Goal: Entertainment & Leisure: Consume media (video, audio)

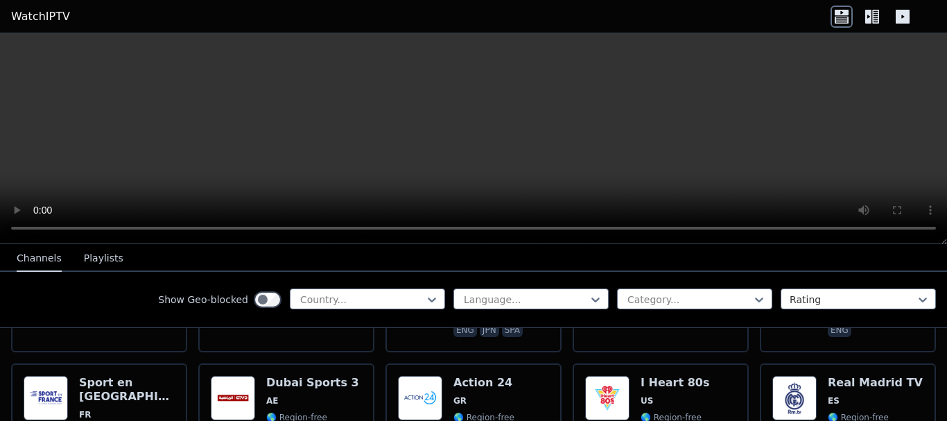
scroll to position [948, 0]
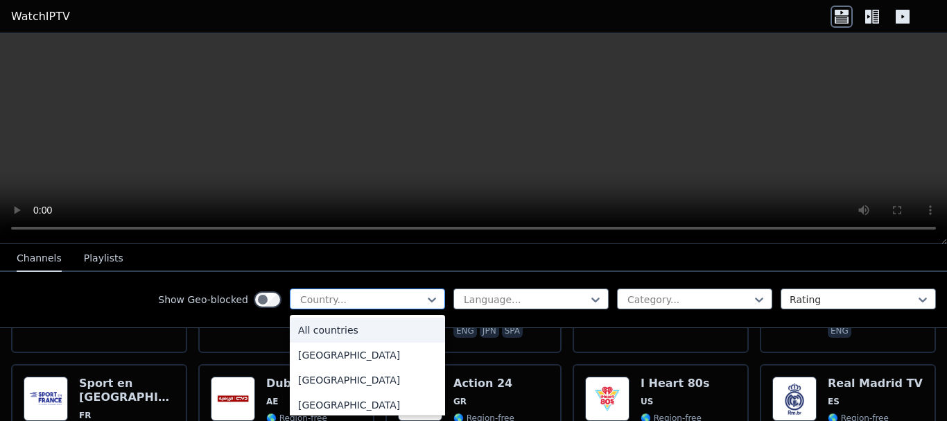
click at [413, 305] on div at bounding box center [362, 300] width 126 height 14
click at [349, 386] on div "[GEOGRAPHIC_DATA]" at bounding box center [367, 378] width 155 height 25
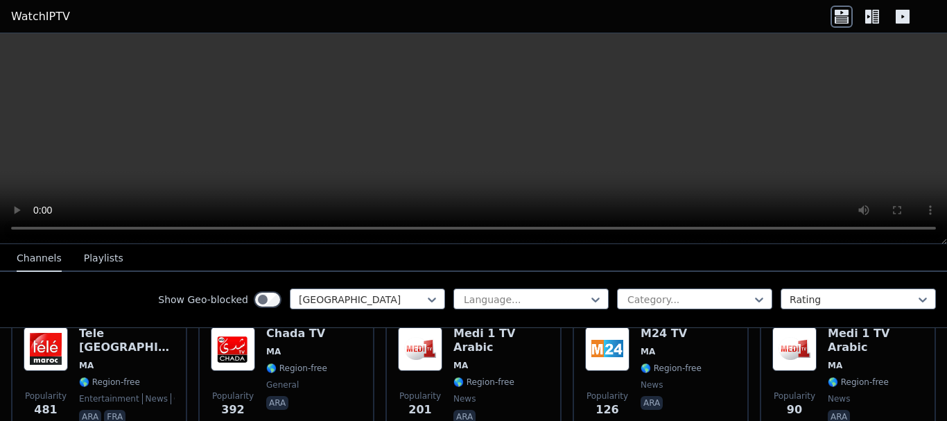
scroll to position [178, 0]
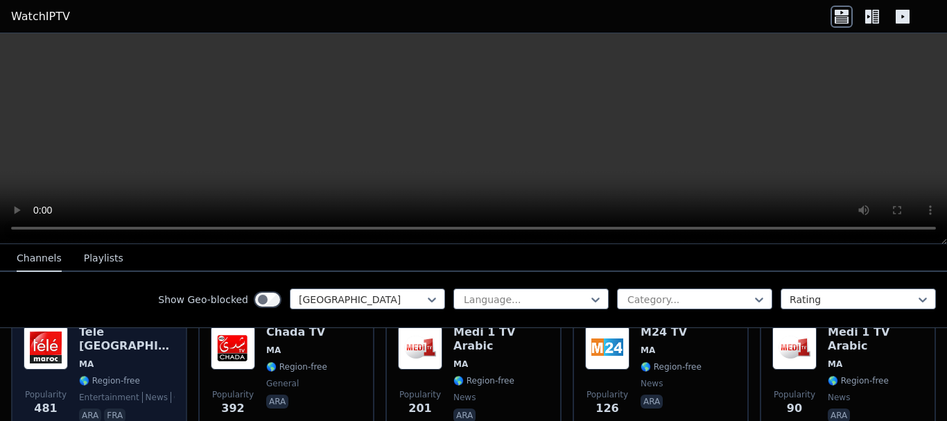
click at [105, 365] on div "Tele [GEOGRAPHIC_DATA] [GEOGRAPHIC_DATA] 🌎 Region-free entertainment news cultu…" at bounding box center [127, 375] width 96 height 100
click at [132, 375] on span "🌎 Region-free" at bounding box center [109, 380] width 61 height 11
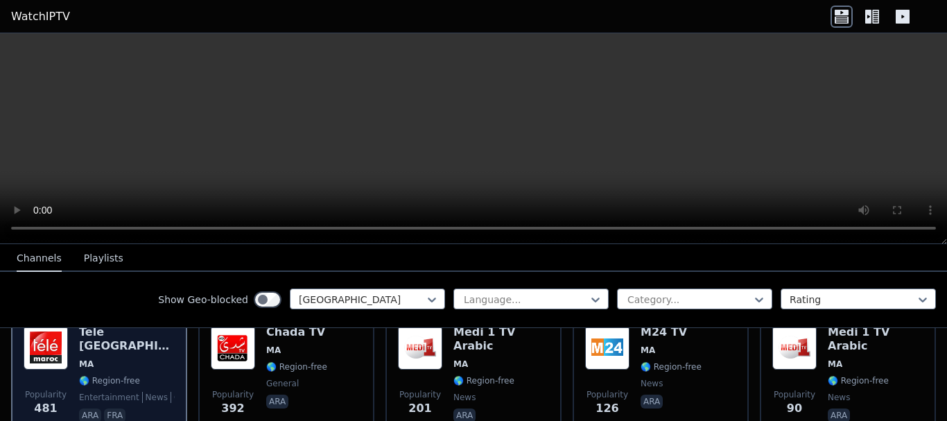
click at [94, 375] on span "🌎 Region-free" at bounding box center [109, 380] width 61 height 11
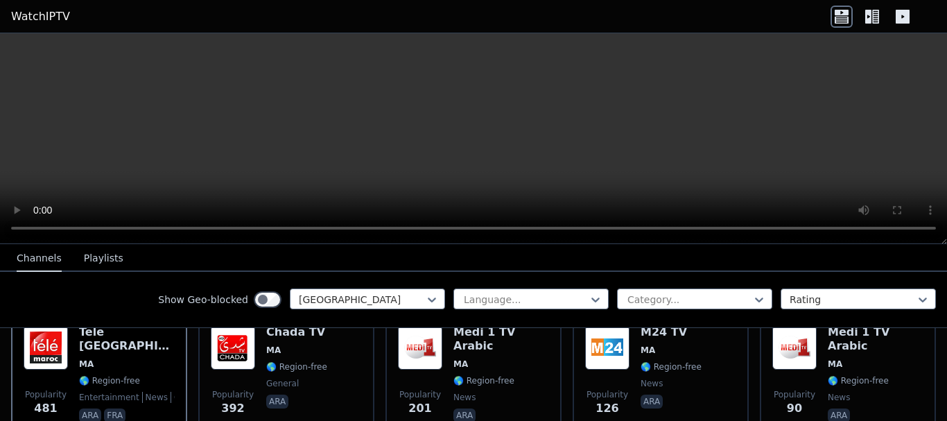
click at [102, 256] on button "Playlists" at bounding box center [104, 258] width 40 height 26
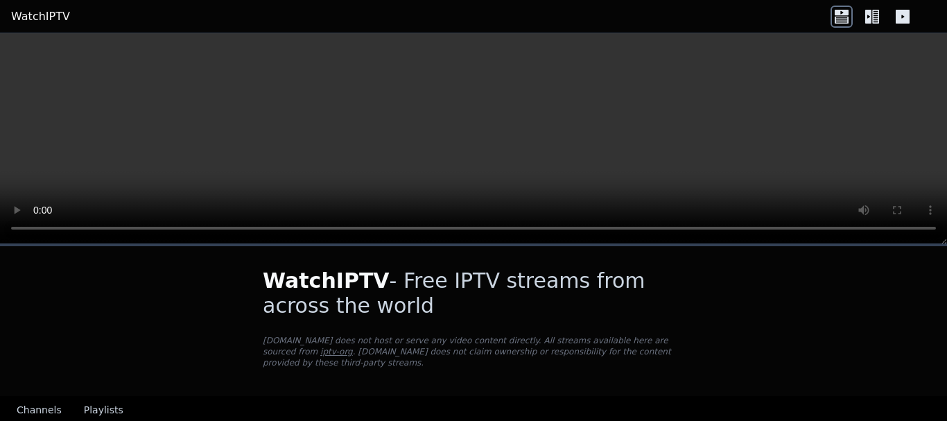
scroll to position [24, 0]
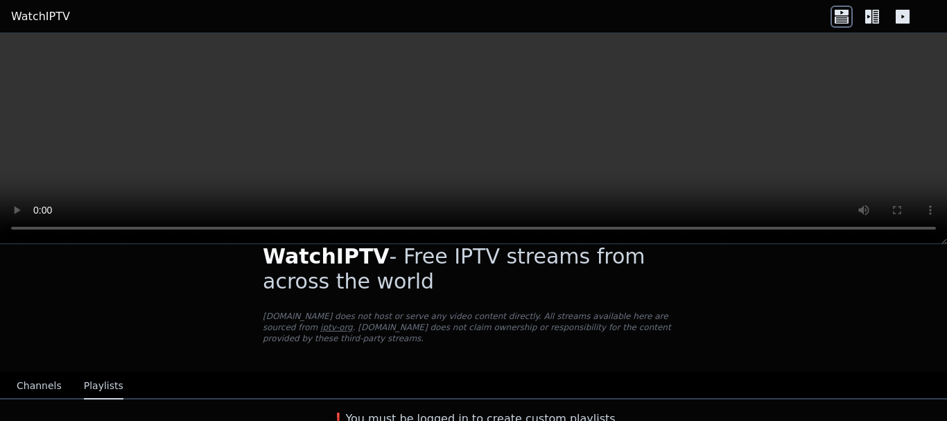
click at [46, 373] on button "Channels" at bounding box center [39, 386] width 45 height 26
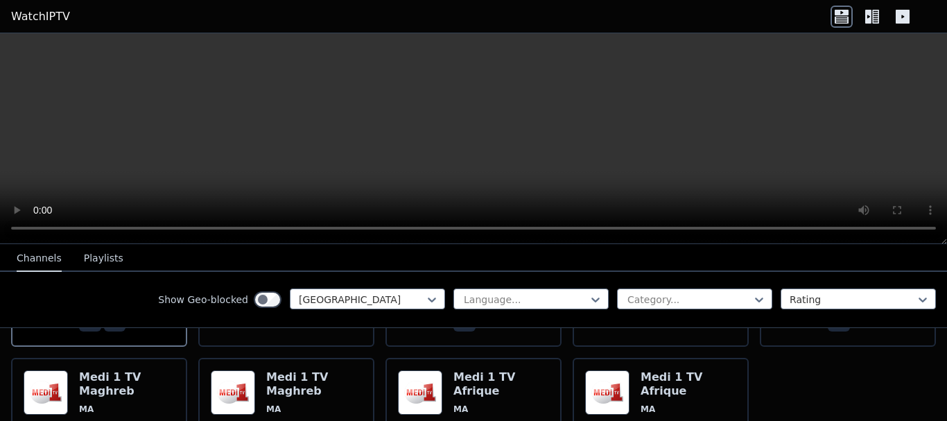
scroll to position [268, 0]
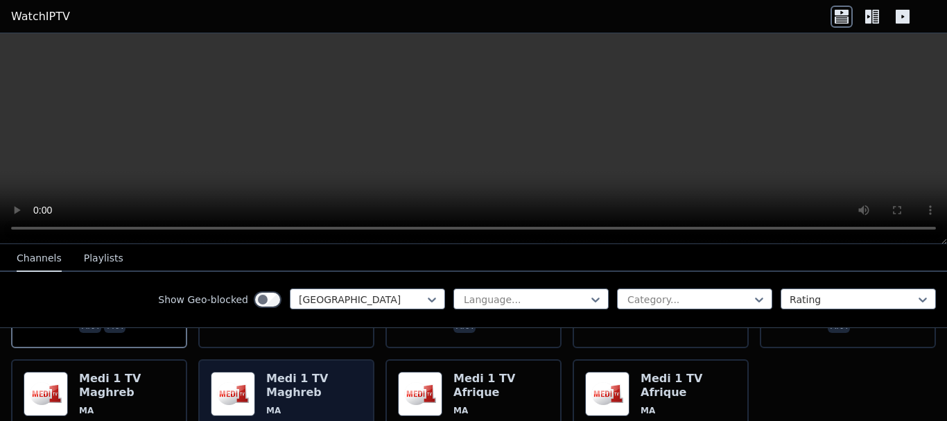
click at [272, 384] on h6 "Medi 1 TV Maghreb" at bounding box center [314, 386] width 96 height 28
click at [247, 379] on img at bounding box center [233, 394] width 44 height 44
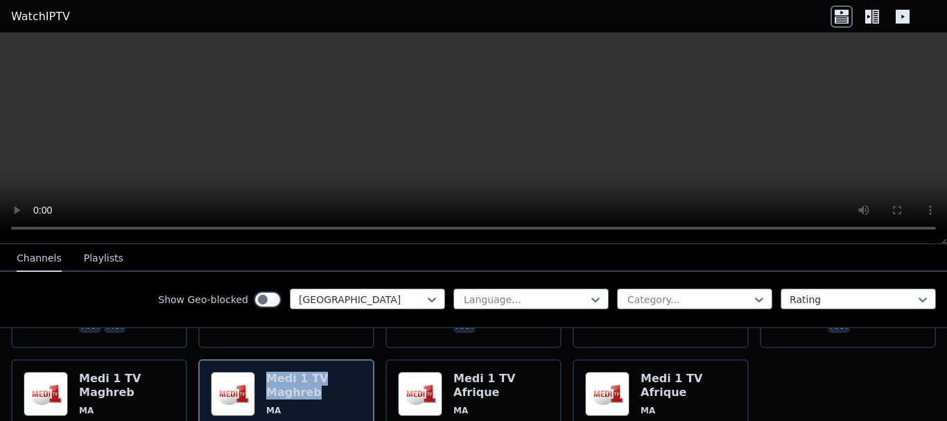
click at [247, 379] on img at bounding box center [233, 394] width 44 height 44
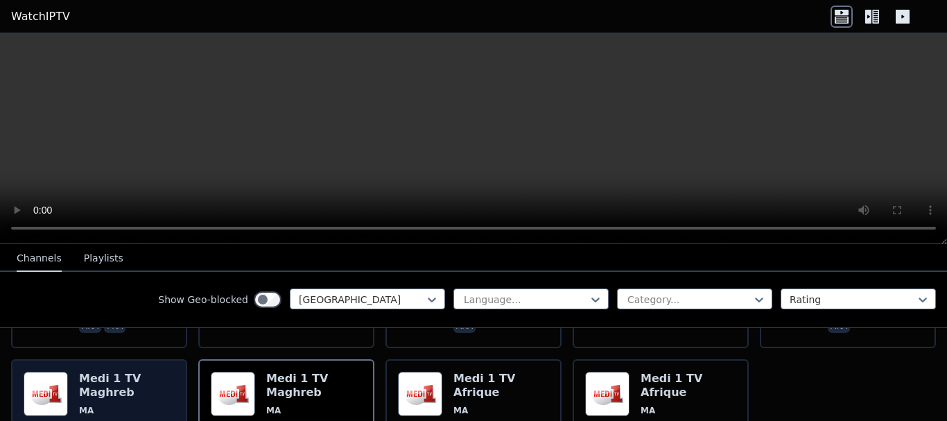
click at [78, 374] on div "Popularity 74 Medi 1 TV Maghreb [GEOGRAPHIC_DATA] 🌎 Region-free news fra ara" at bounding box center [99, 422] width 151 height 100
click at [46, 372] on img at bounding box center [46, 394] width 44 height 44
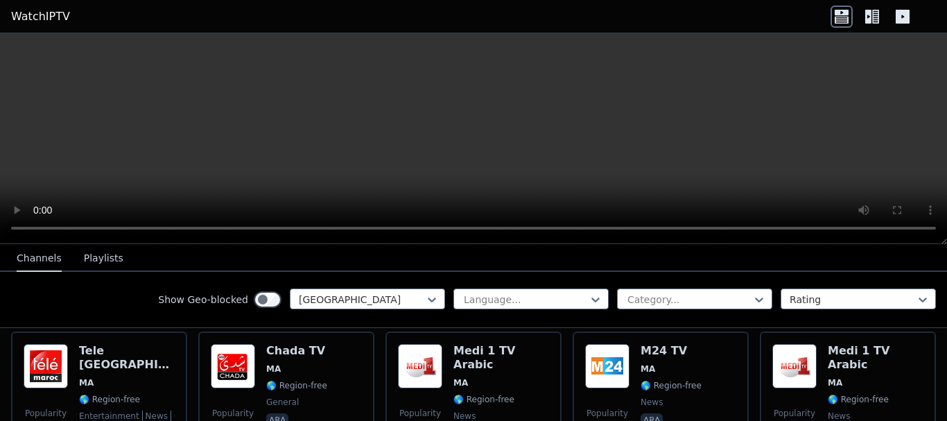
scroll to position [156, 0]
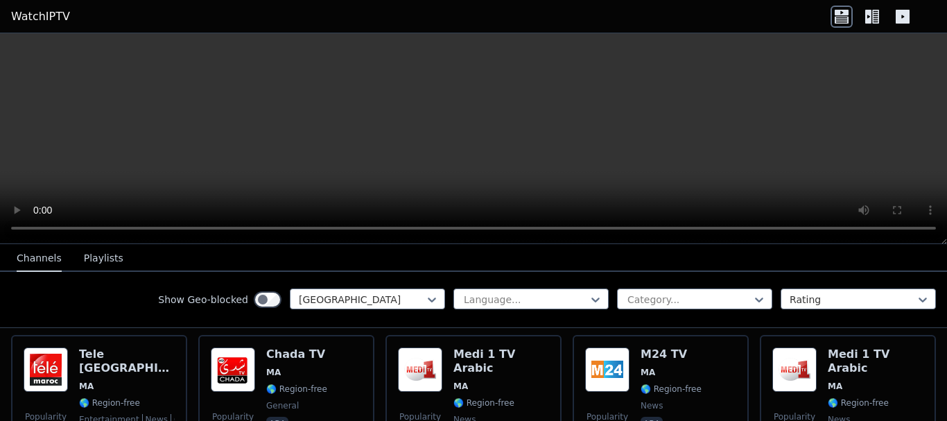
click at [46, 372] on img at bounding box center [46, 369] width 44 height 44
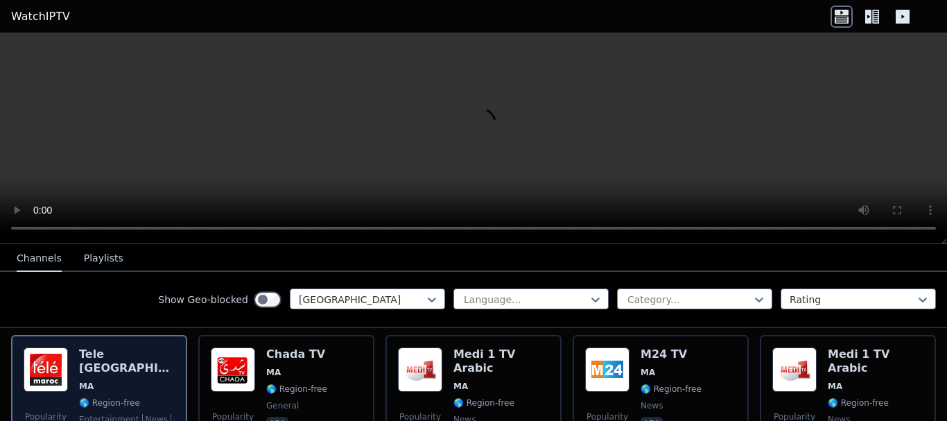
click at [46, 372] on img at bounding box center [46, 369] width 44 height 44
click at [103, 381] on span "MA" at bounding box center [127, 386] width 96 height 11
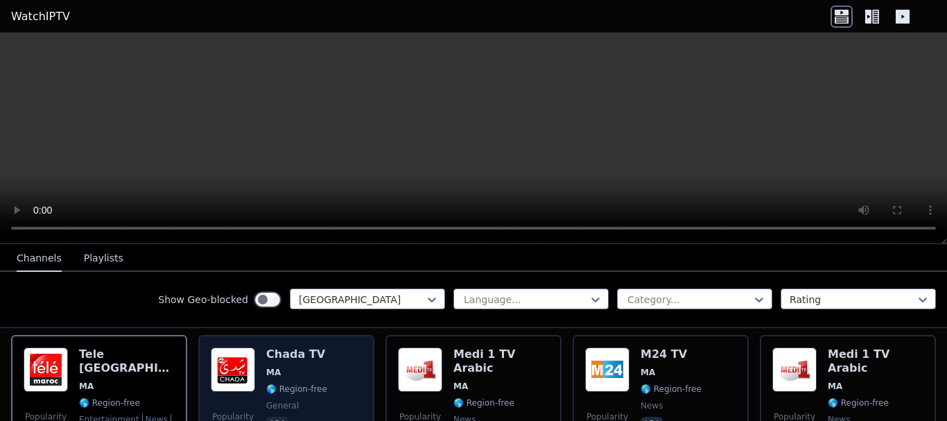
click at [290, 386] on div "Chada TV MA 🌎 Region-free general ara" at bounding box center [296, 397] width 61 height 100
drag, startPoint x: 290, startPoint y: 386, endPoint x: 302, endPoint y: 383, distance: 12.8
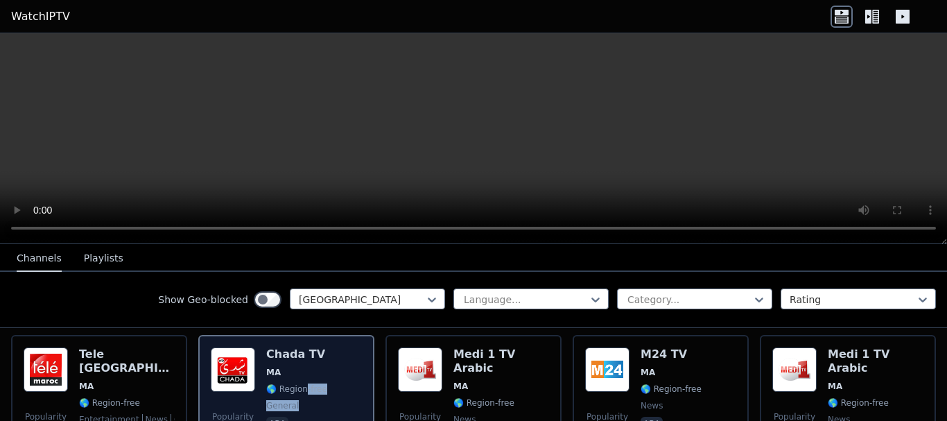
click at [302, 383] on div "Chada TV MA 🌎 Region-free general ara" at bounding box center [296, 397] width 61 height 100
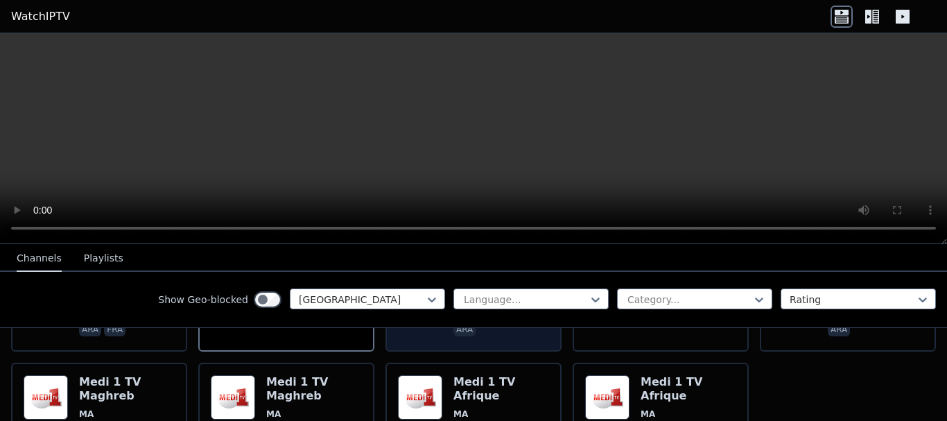
scroll to position [258, 0]
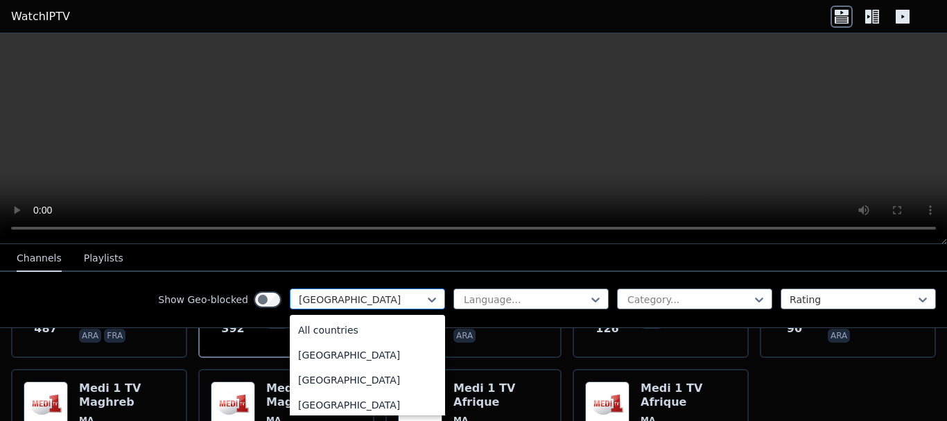
click at [431, 294] on div "[GEOGRAPHIC_DATA]" at bounding box center [367, 298] width 155 height 21
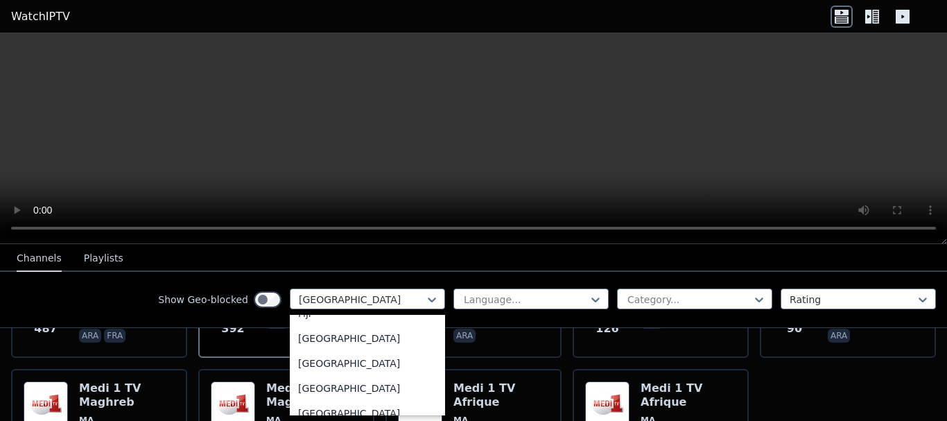
scroll to position [1590, 0]
click at [316, 374] on div "[GEOGRAPHIC_DATA]" at bounding box center [367, 362] width 155 height 25
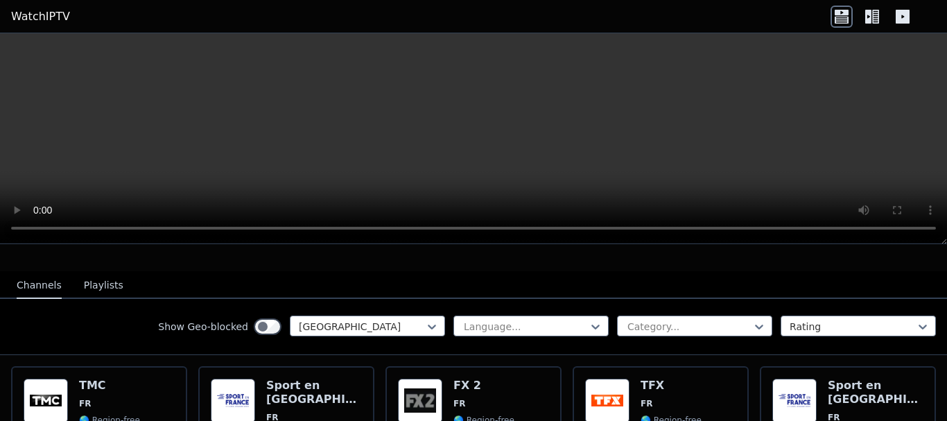
scroll to position [123, 0]
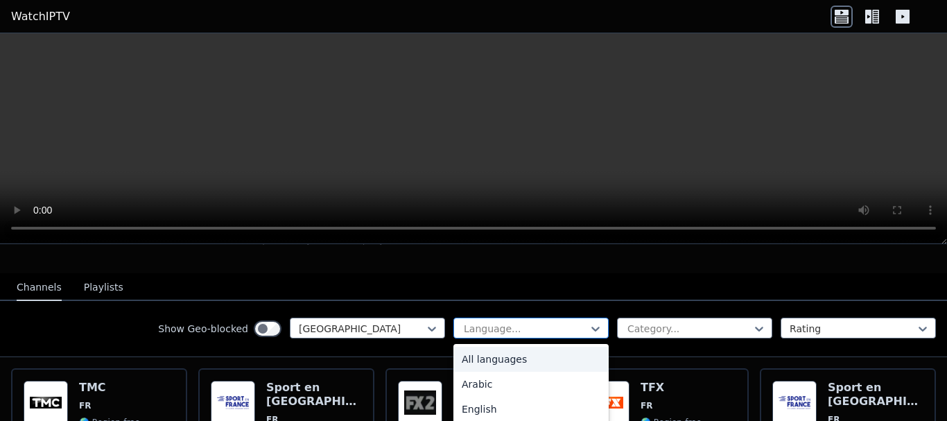
click at [530, 325] on div "Language..." at bounding box center [530, 328] width 155 height 21
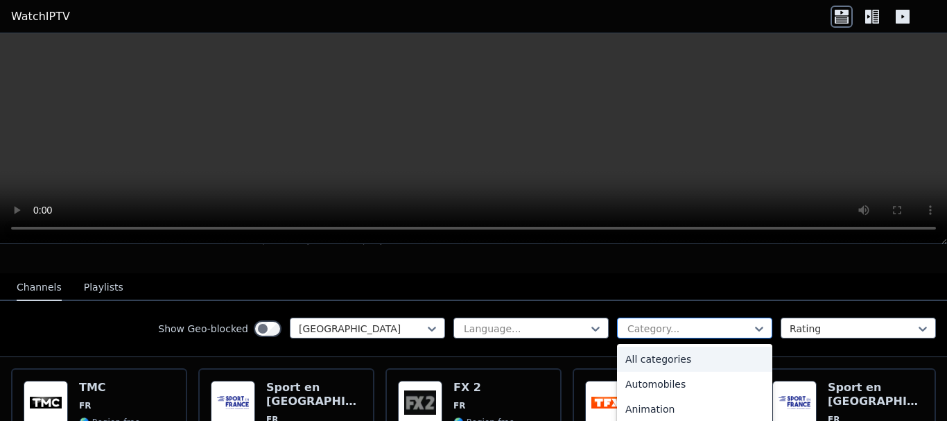
click at [659, 322] on div at bounding box center [689, 329] width 126 height 14
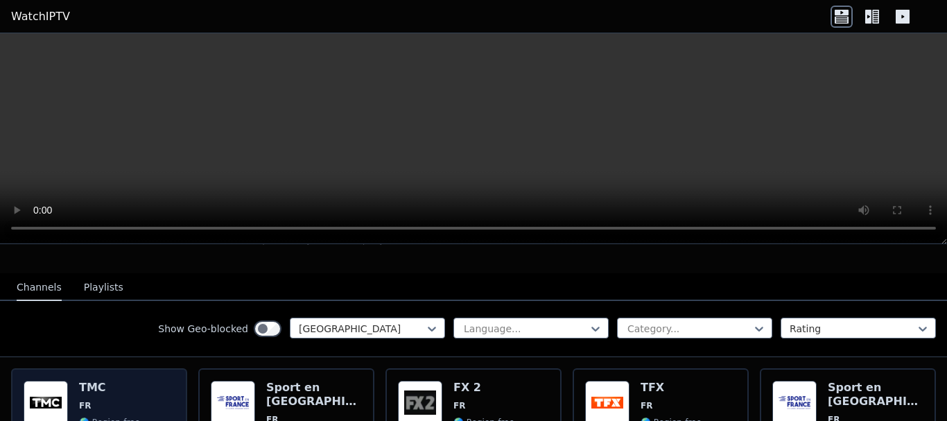
click at [122, 400] on span "FR" at bounding box center [109, 405] width 61 height 11
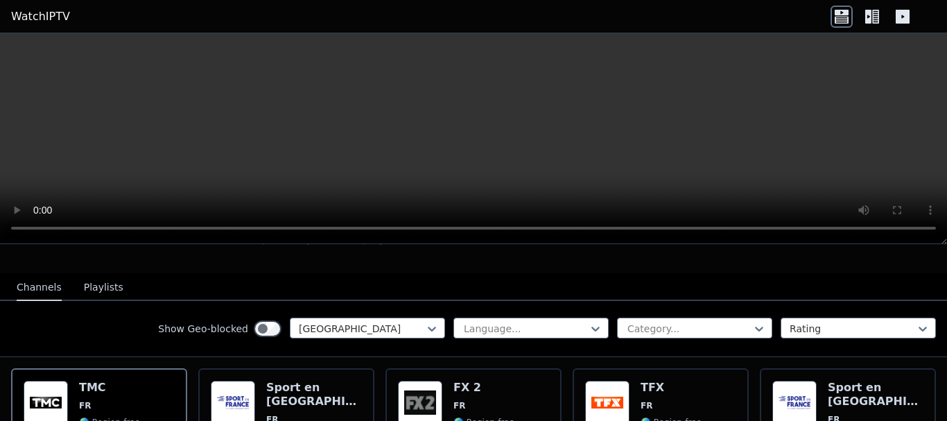
click at [901, 12] on icon at bounding box center [903, 17] width 14 height 14
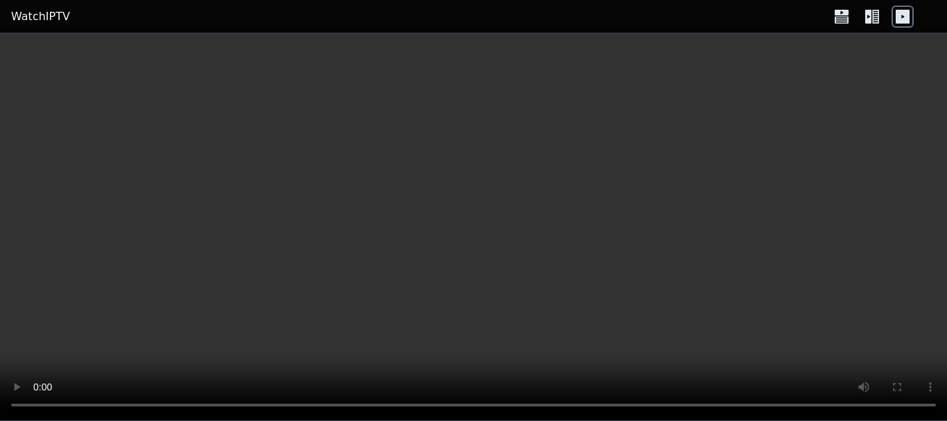
click at [873, 12] on icon at bounding box center [875, 17] width 7 height 14
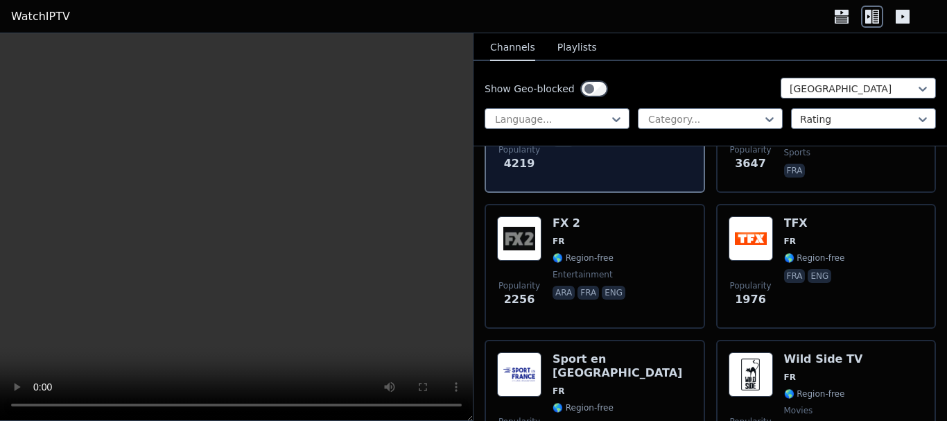
scroll to position [242, 0]
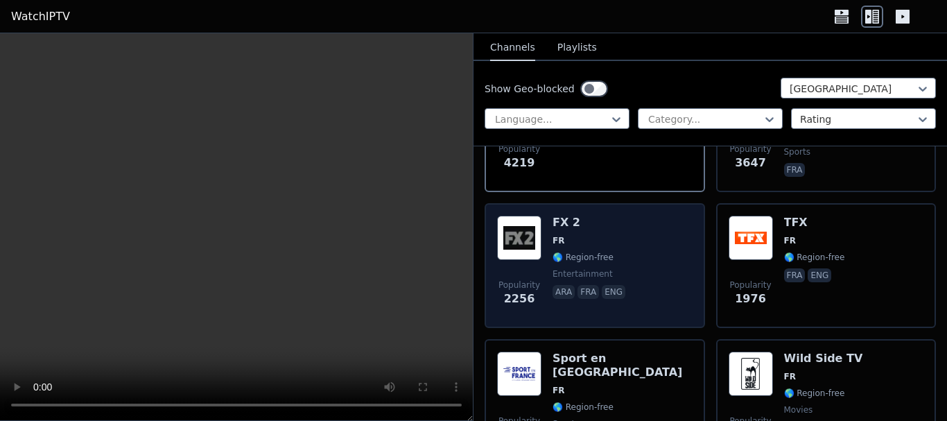
click at [609, 268] on span "entertainment" at bounding box center [591, 273] width 76 height 11
click at [648, 227] on div "Popularity 2256 FX 2 FR 🌎 Region-free entertainment ara fra eng" at bounding box center [594, 266] width 195 height 100
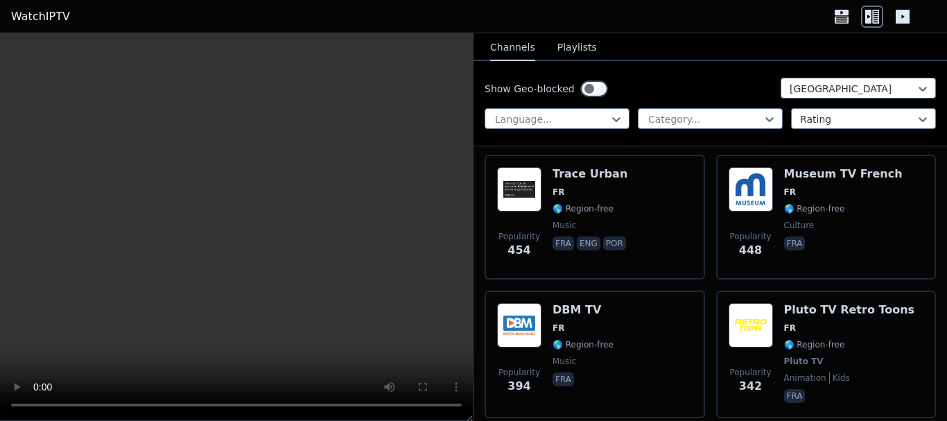
scroll to position [1248, 0]
click at [568, 40] on button "Playlists" at bounding box center [577, 48] width 40 height 26
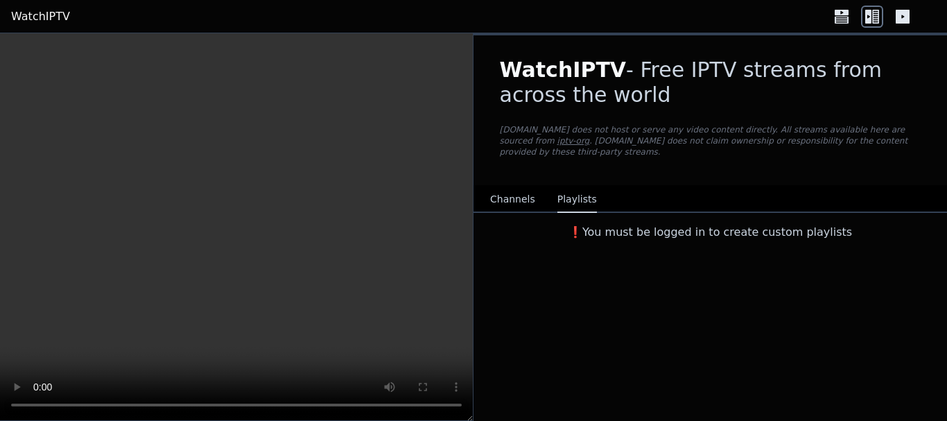
click at [506, 186] on button "Channels" at bounding box center [512, 199] width 45 height 26
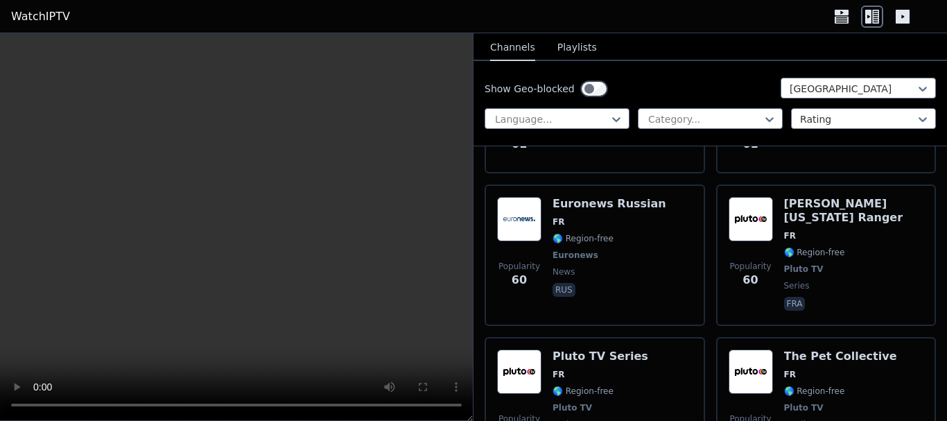
scroll to position [7962, 0]
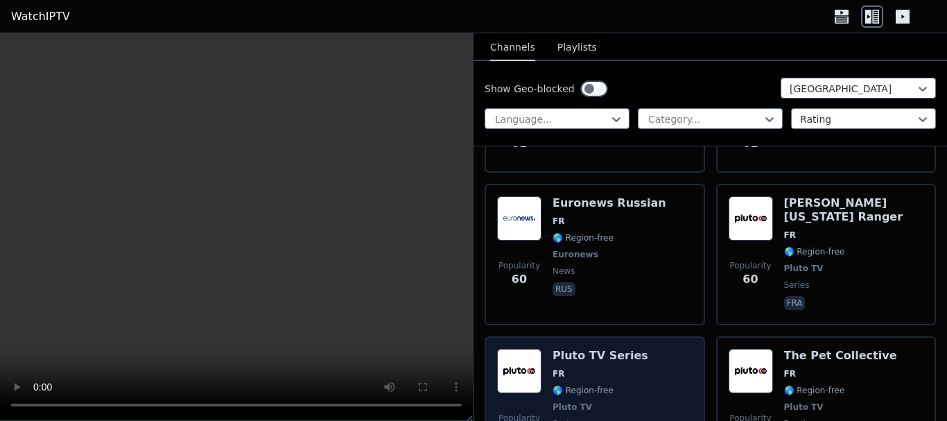
click at [557, 368] on span "FR" at bounding box center [559, 373] width 12 height 11
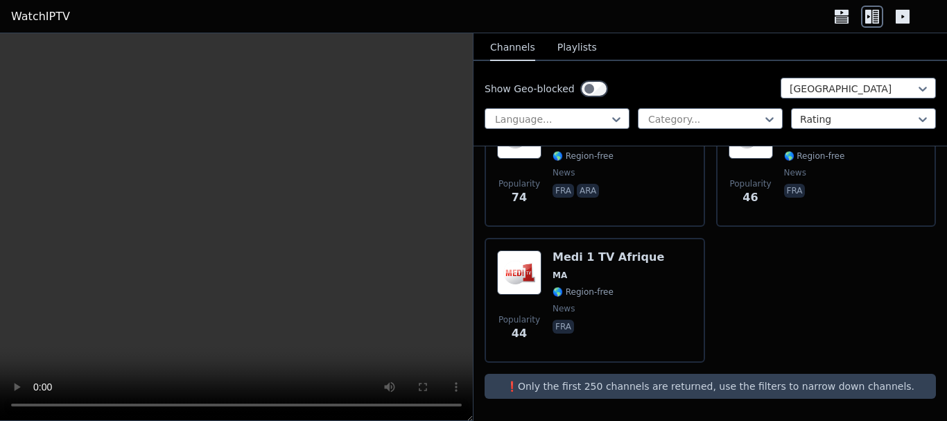
scroll to position [604, 0]
